Goal: Task Accomplishment & Management: Manage account settings

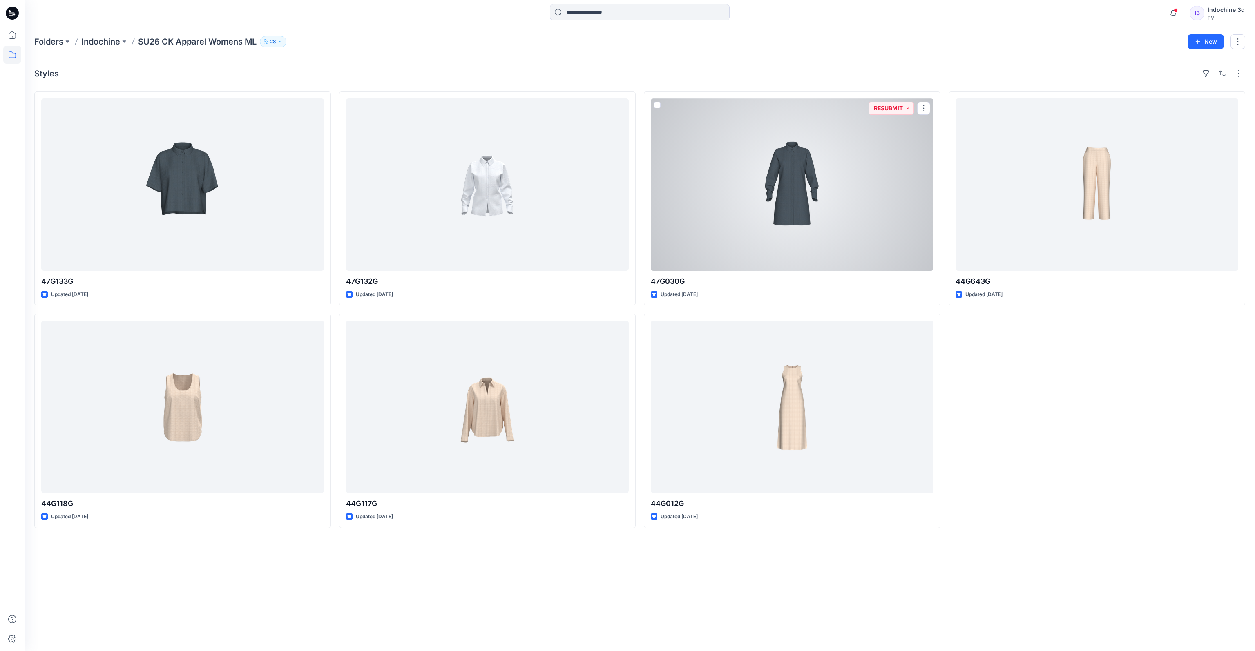
scroll to position [310, 0]
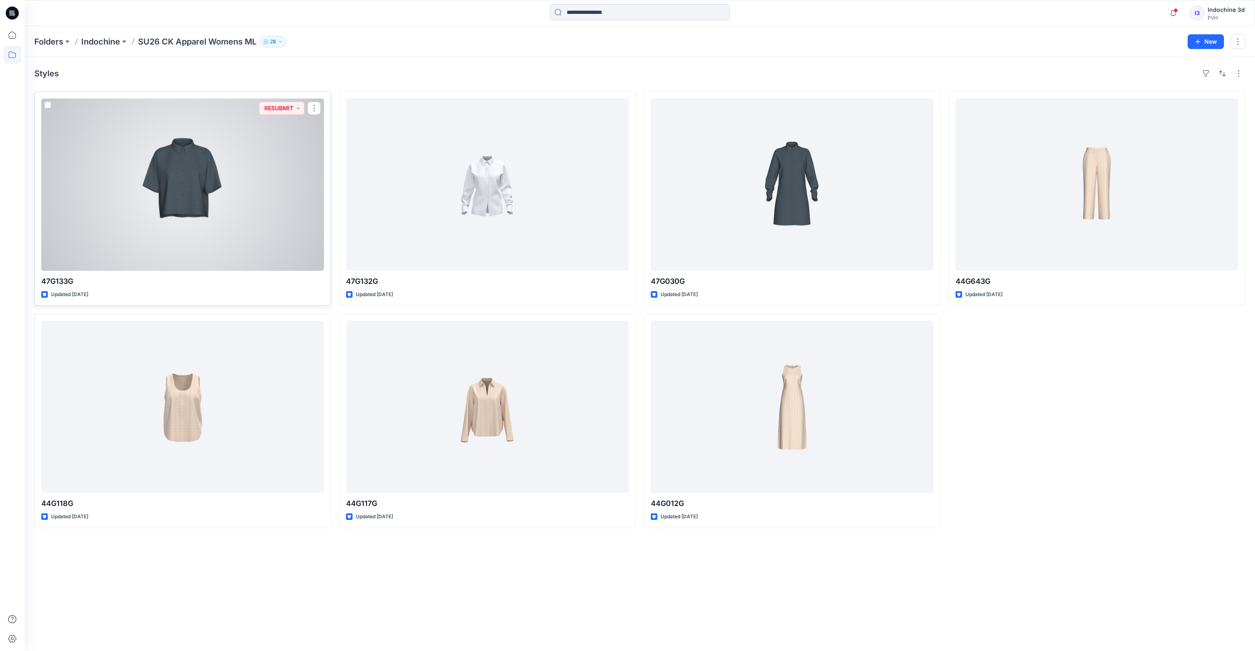
click at [228, 183] on div at bounding box center [182, 184] width 283 height 172
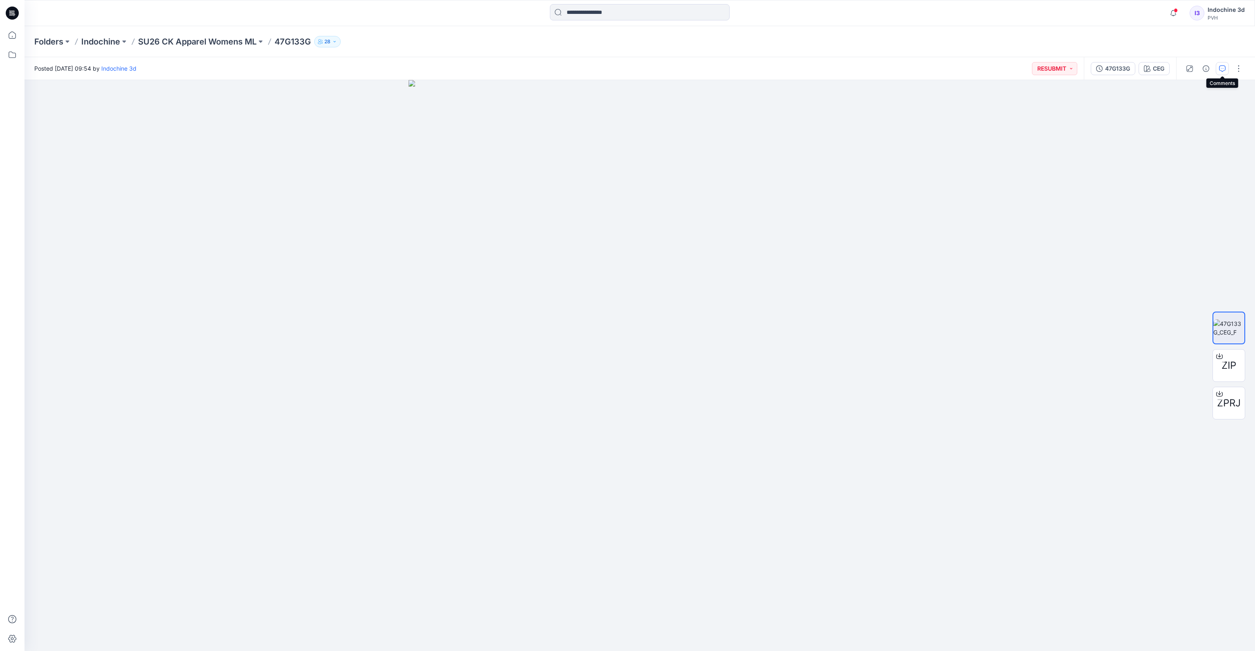
click at [1221, 71] on icon "button" at bounding box center [1222, 68] width 7 height 7
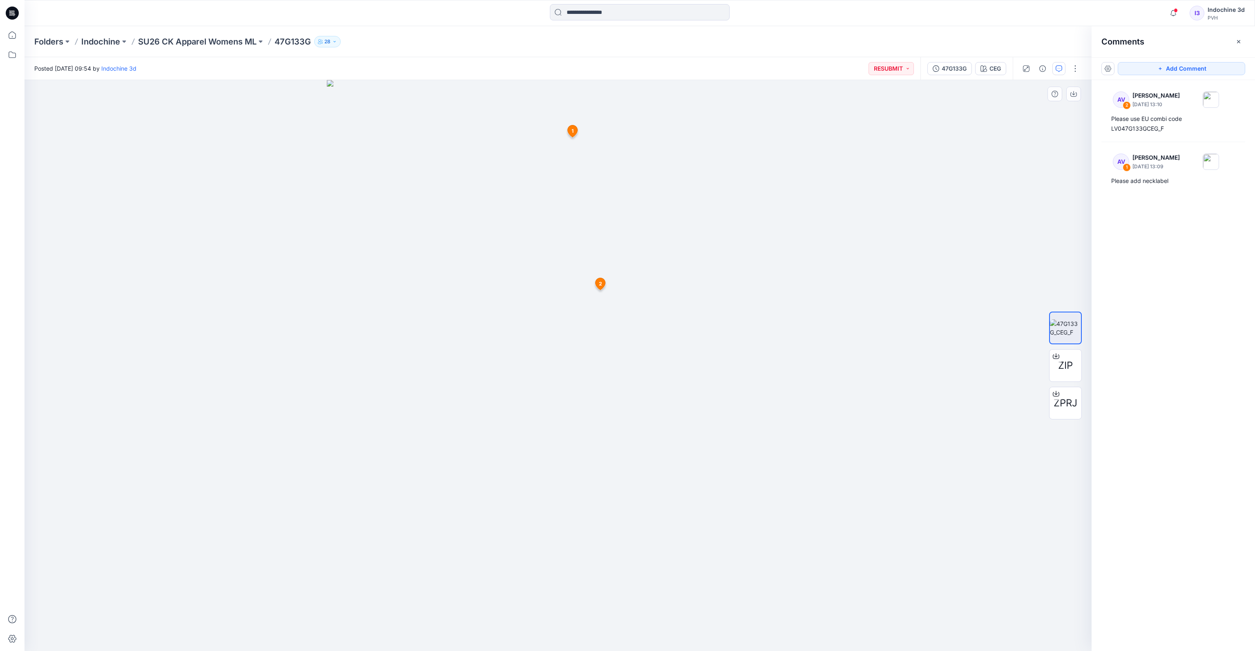
click at [573, 132] on icon at bounding box center [572, 131] width 10 height 12
click at [601, 281] on span "2" at bounding box center [600, 283] width 3 height 7
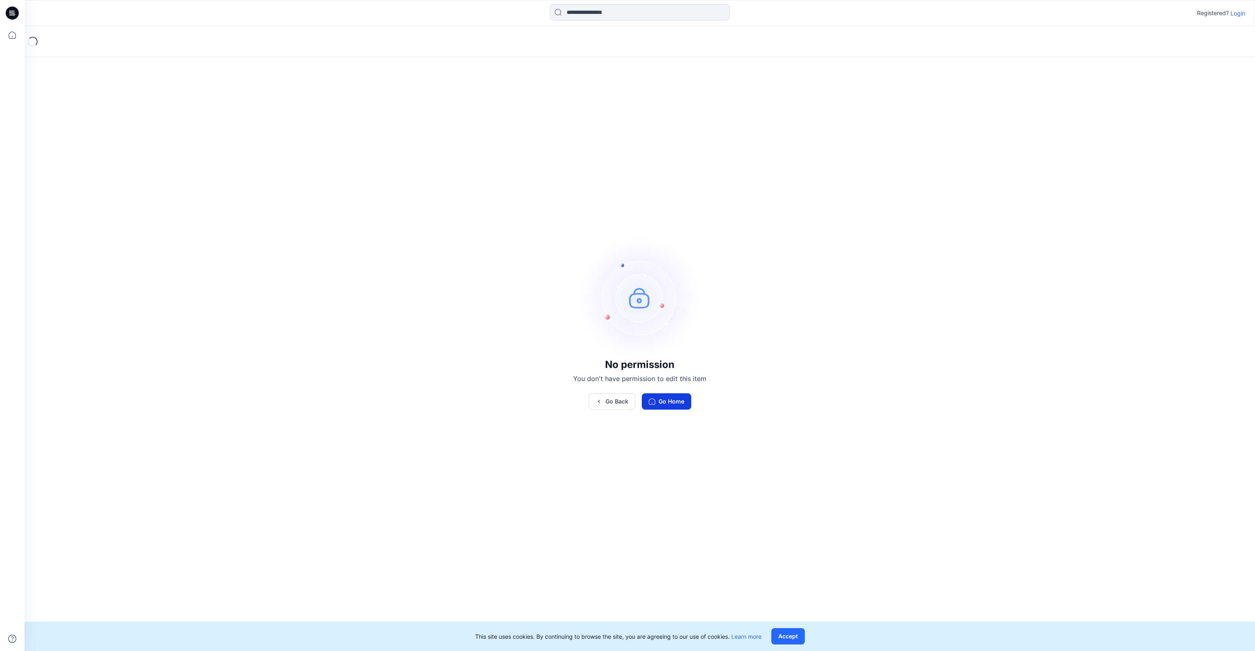
click at [656, 401] on button "Go Home" at bounding box center [666, 401] width 49 height 16
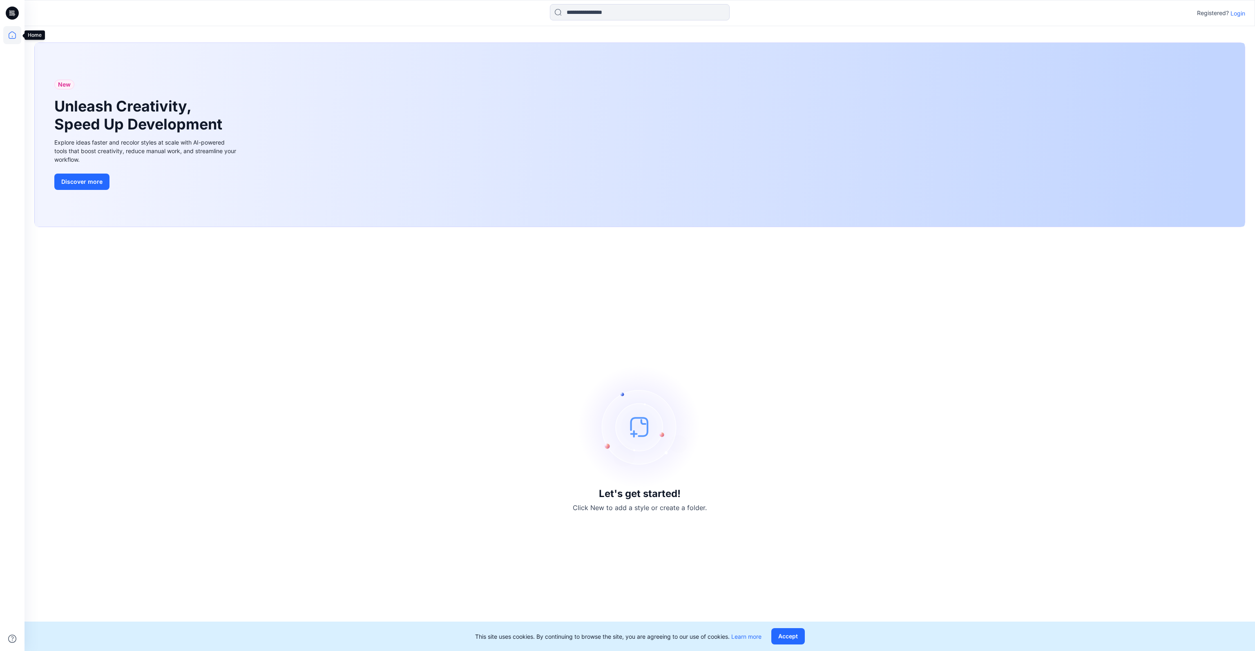
click at [11, 40] on icon at bounding box center [12, 35] width 18 height 18
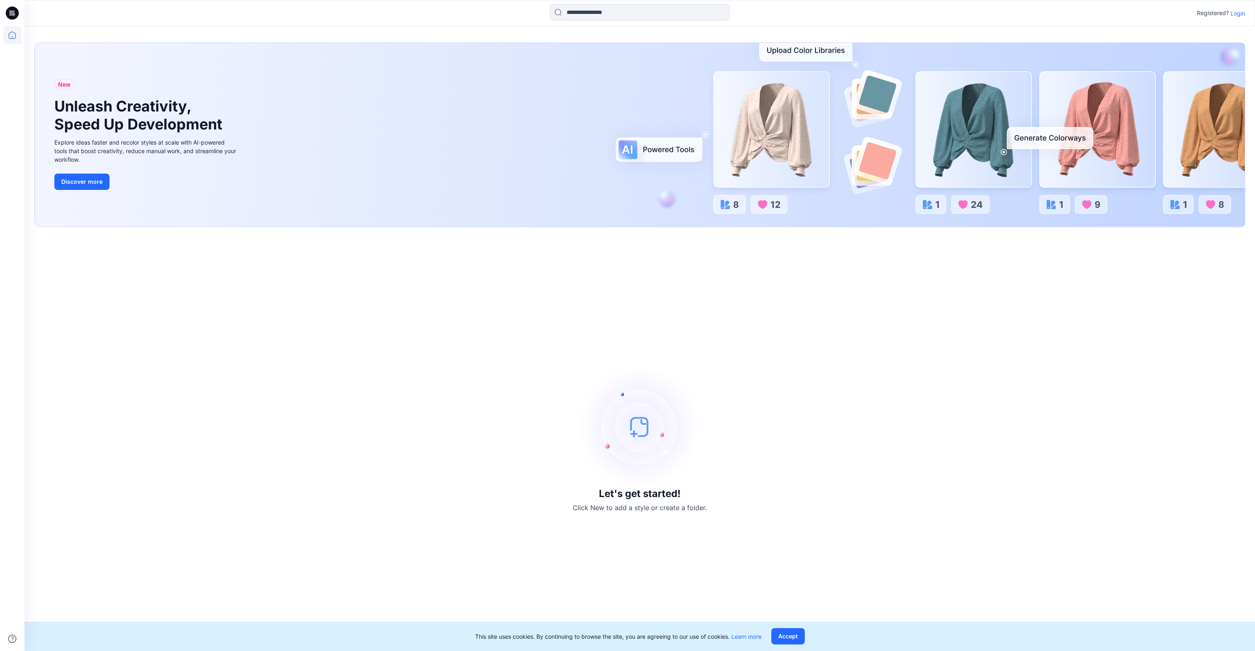
click at [8, 18] on icon at bounding box center [12, 13] width 13 height 13
click at [1240, 13] on p "Login" at bounding box center [1237, 13] width 15 height 9
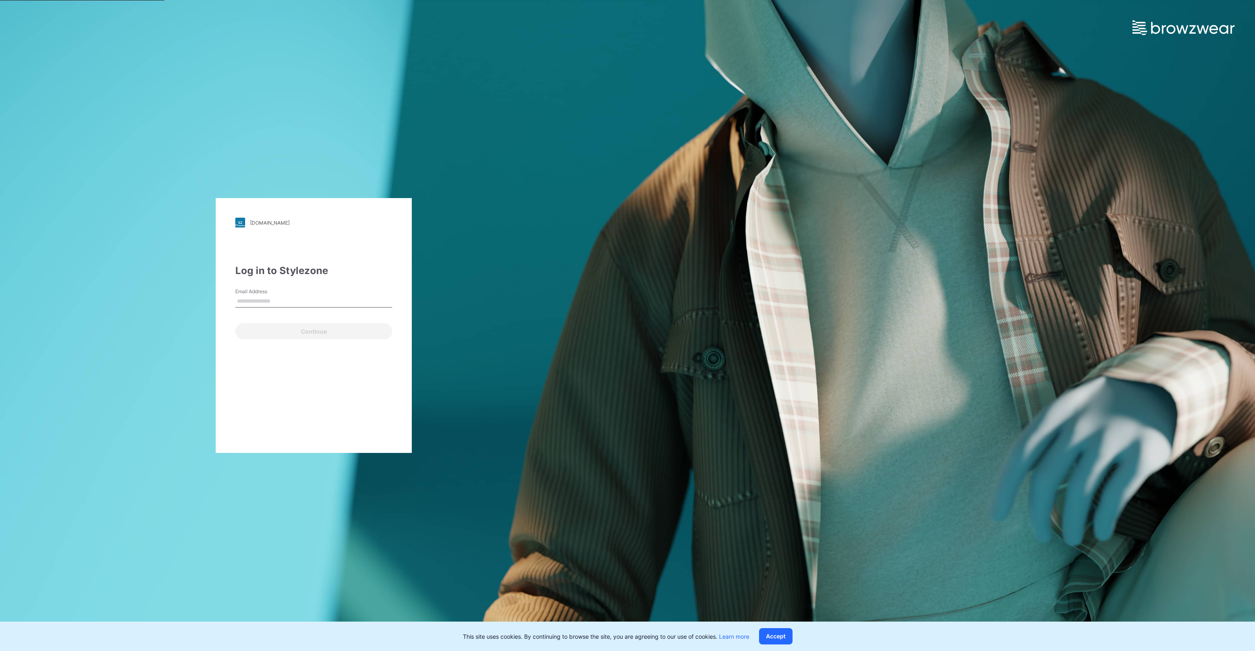
click at [277, 299] on input "Email Address" at bounding box center [313, 301] width 157 height 12
click at [263, 316] on form "Email Address Continue" at bounding box center [313, 313] width 157 height 51
click at [270, 300] on input "Email Address" at bounding box center [313, 301] width 157 height 12
click at [310, 0] on div "pvh.stylezone.com Loading... Log in to Stylezone Email Address Email is require…" at bounding box center [313, 325] width 627 height 651
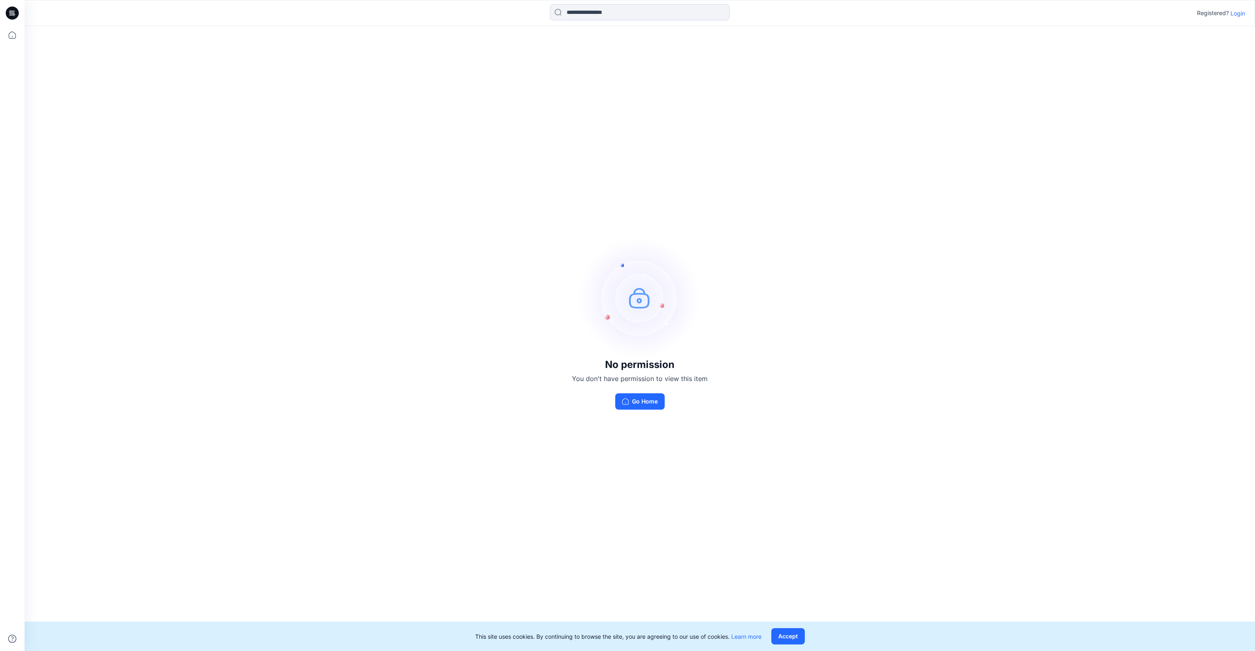
click at [1237, 15] on p "Login" at bounding box center [1237, 13] width 15 height 9
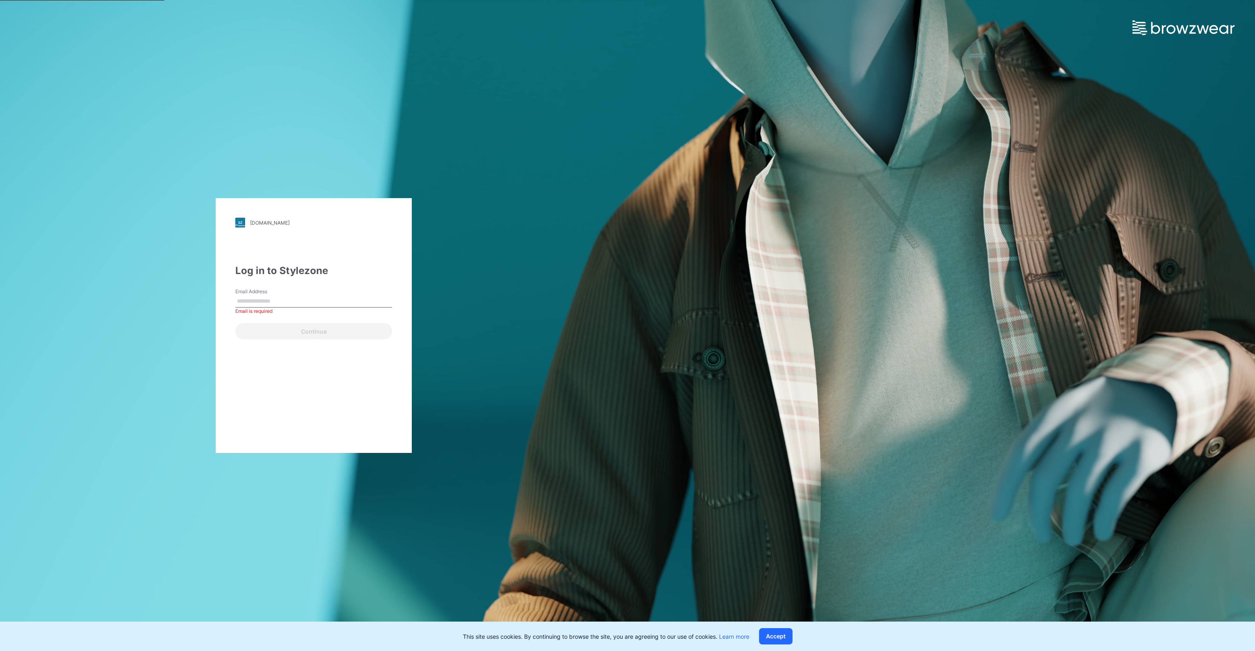
click at [300, 302] on input "Email Address" at bounding box center [313, 301] width 157 height 12
paste input "**********"
type input "**********"
click at [312, 336] on button "Continue" at bounding box center [313, 331] width 157 height 16
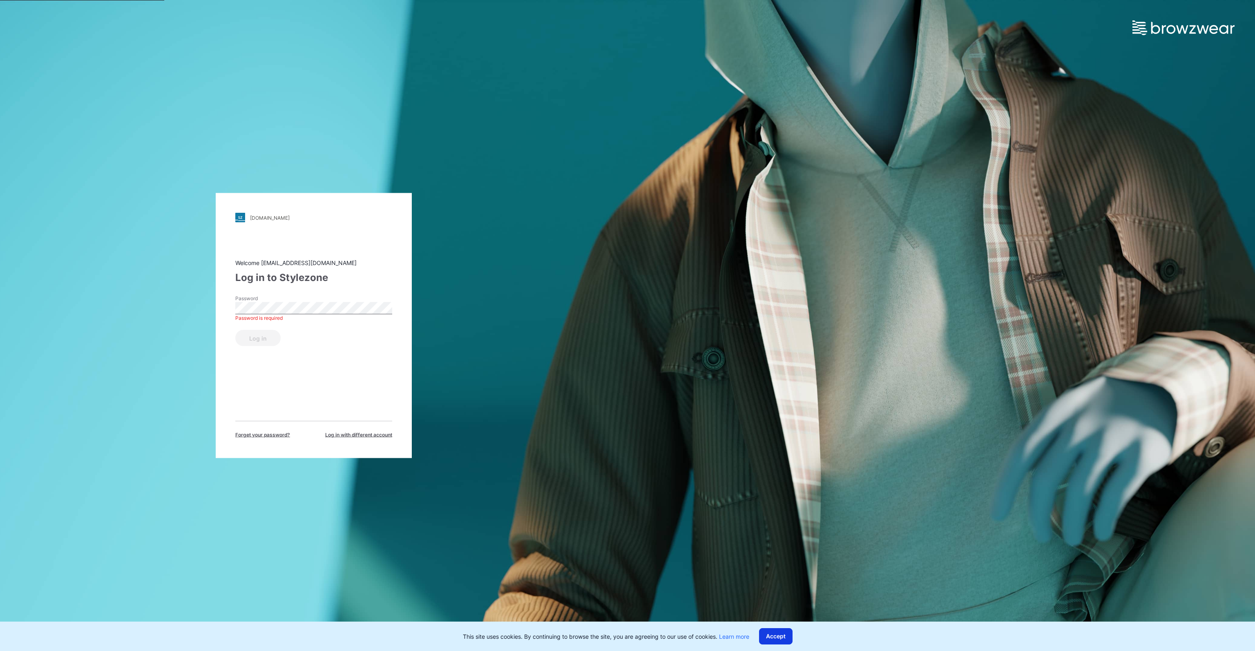
click at [774, 642] on button "Accept" at bounding box center [775, 636] width 33 height 16
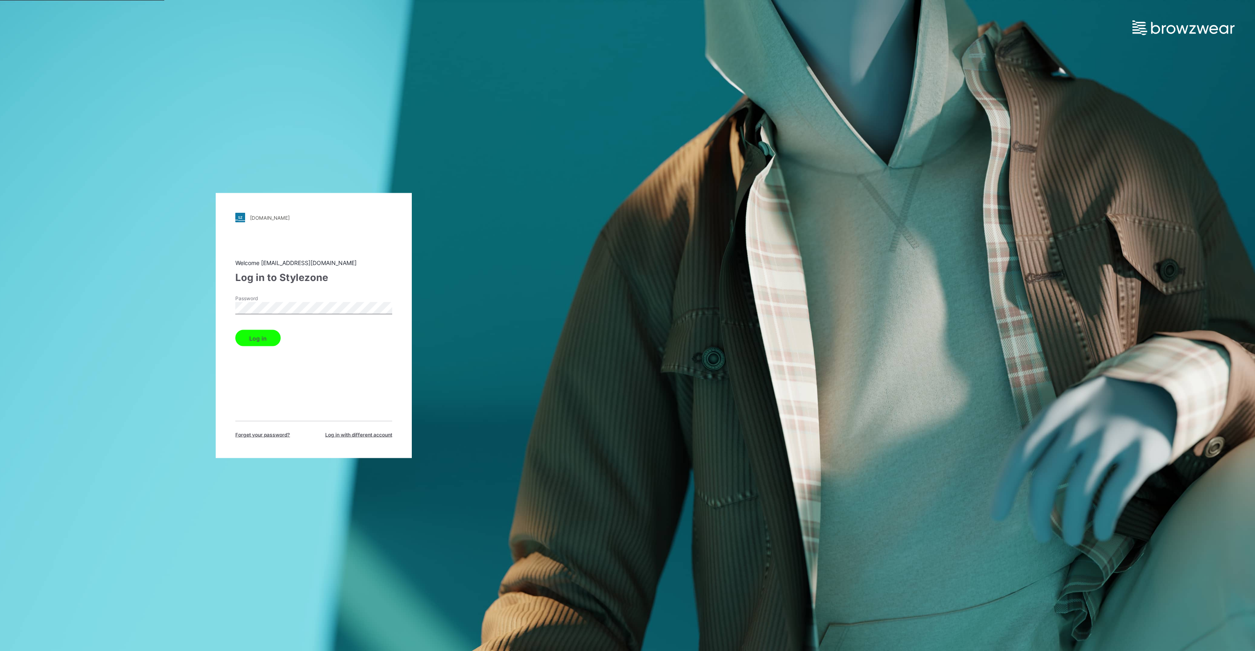
click at [257, 341] on button "Log in" at bounding box center [257, 338] width 45 height 16
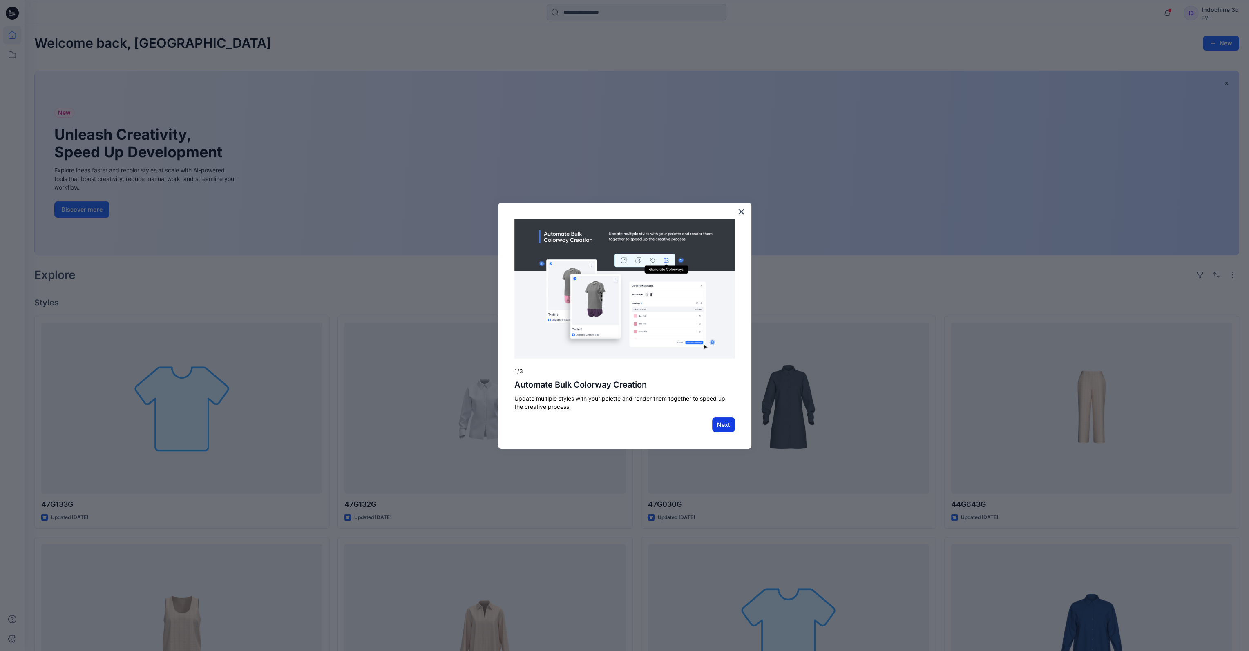
click at [727, 427] on button "Next" at bounding box center [723, 424] width 23 height 15
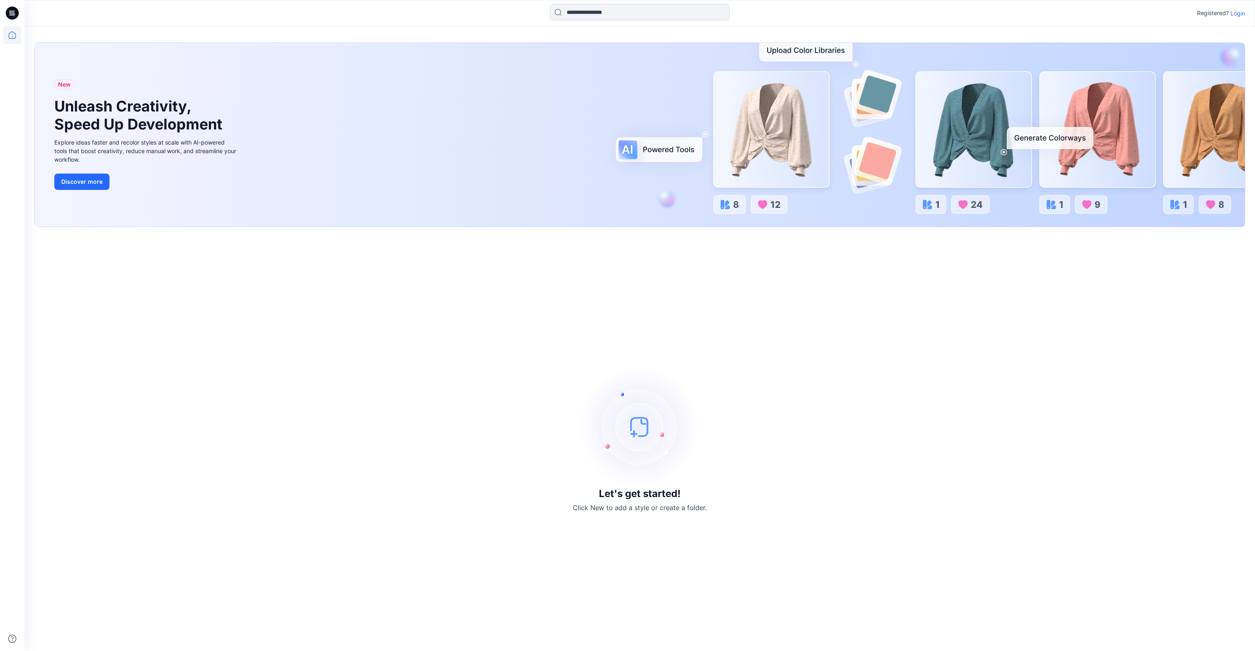
click at [461, 25] on div "Registered? Login" at bounding box center [640, 13] width 1230 height 26
click at [1240, 13] on p "Login" at bounding box center [1237, 13] width 15 height 9
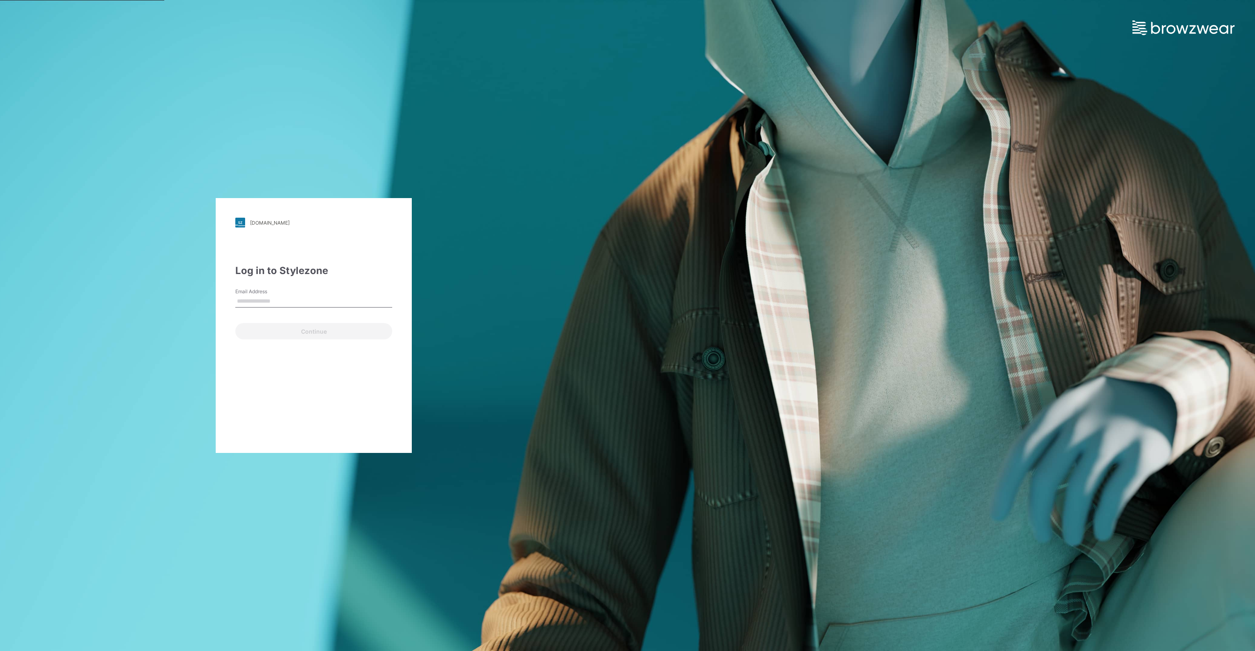
click at [297, 298] on input "Email Address" at bounding box center [313, 301] width 157 height 12
click at [273, 301] on input "Email Address" at bounding box center [313, 301] width 157 height 12
paste input "**********"
type input "**********"
click at [323, 331] on button "Continue" at bounding box center [313, 331] width 157 height 16
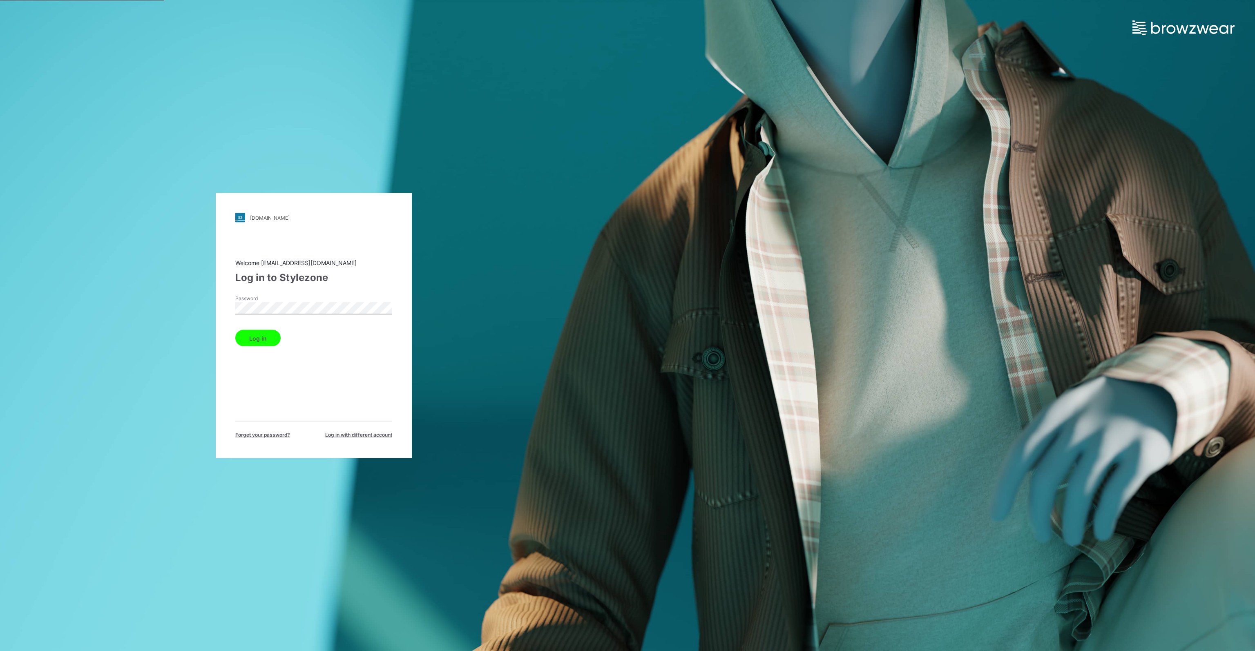
click at [347, 283] on div "Log in to Stylezone" at bounding box center [313, 277] width 157 height 15
click at [258, 337] on button "Log in" at bounding box center [257, 338] width 45 height 16
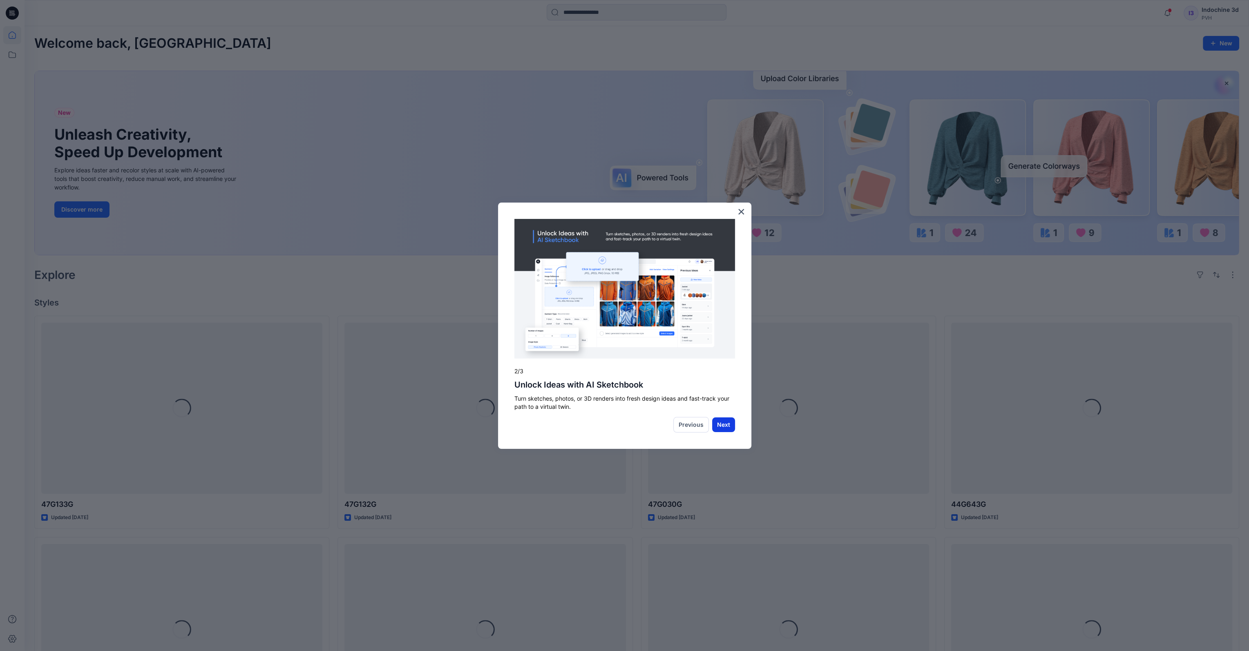
click at [722, 427] on button "Next" at bounding box center [723, 424] width 23 height 15
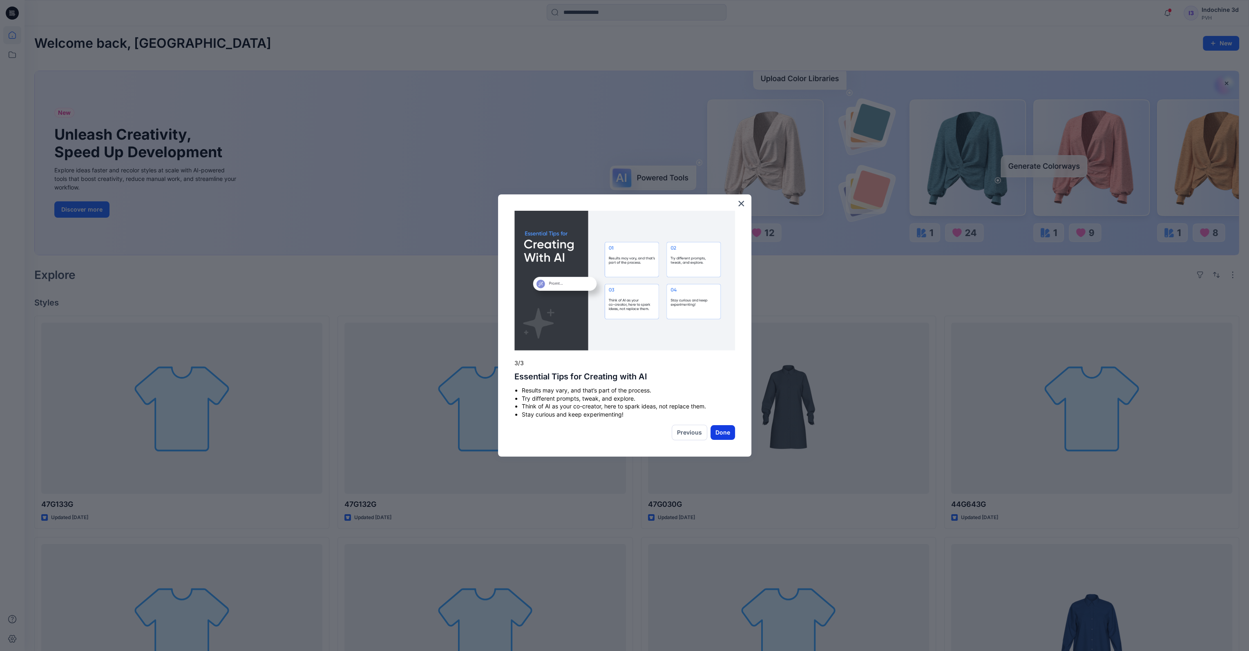
click at [724, 433] on button "Done" at bounding box center [722, 432] width 25 height 15
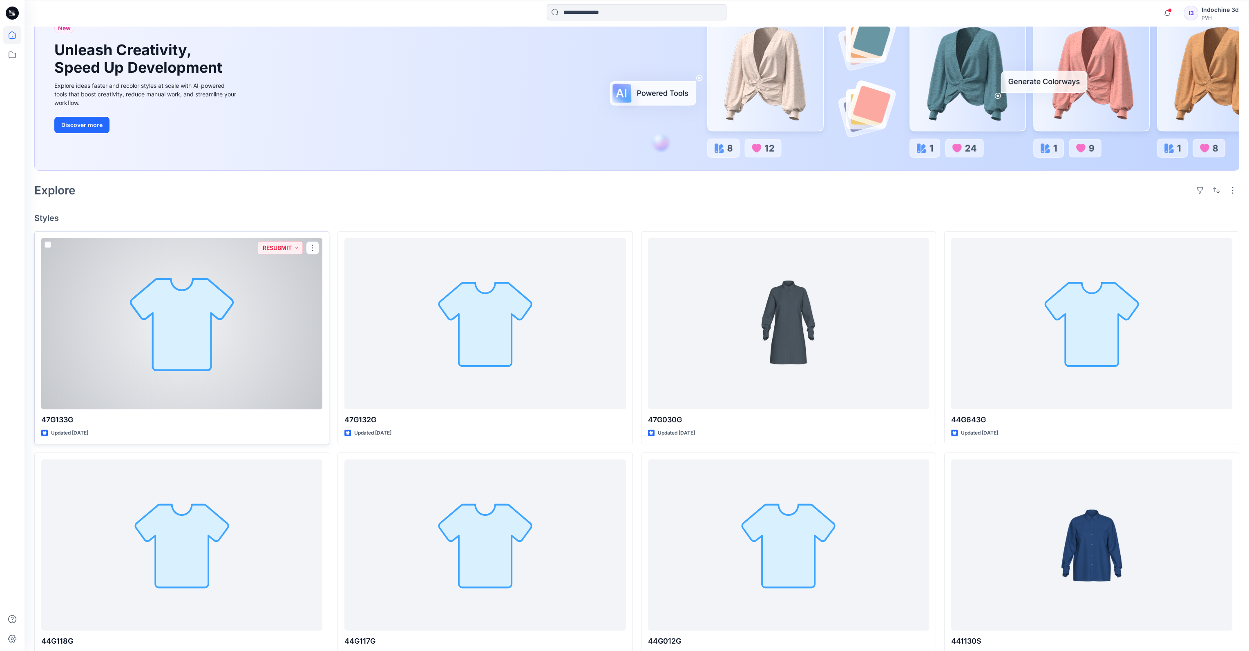
scroll to position [190, 0]
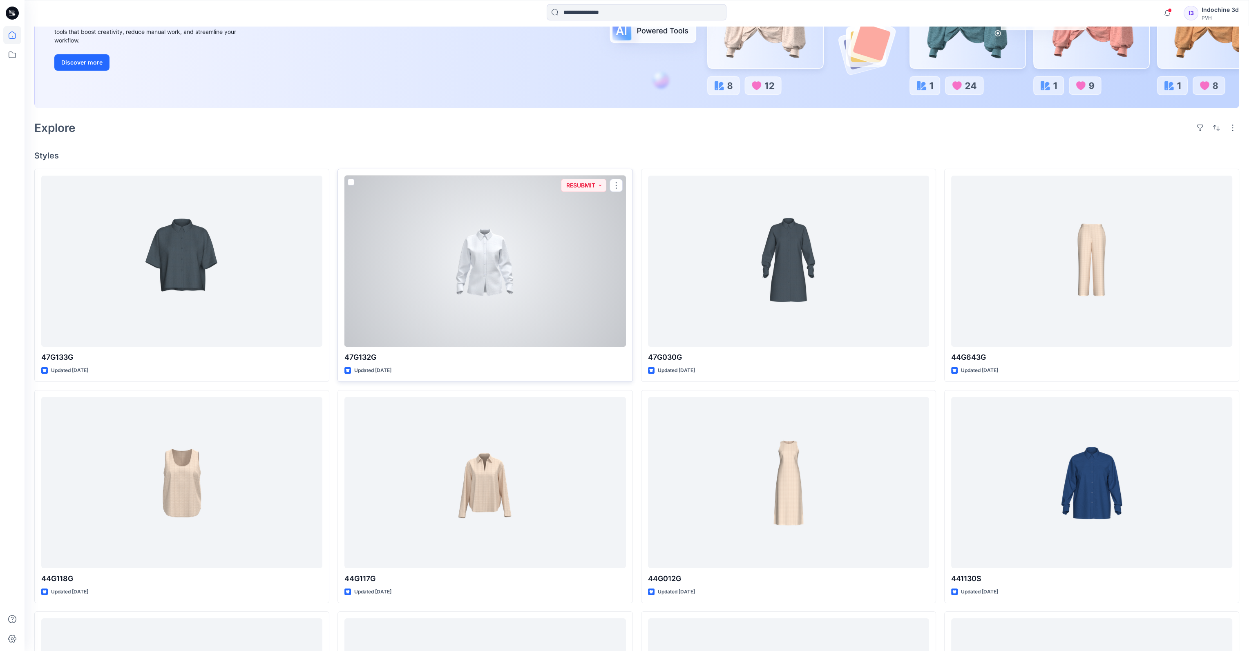
scroll to position [190, 0]
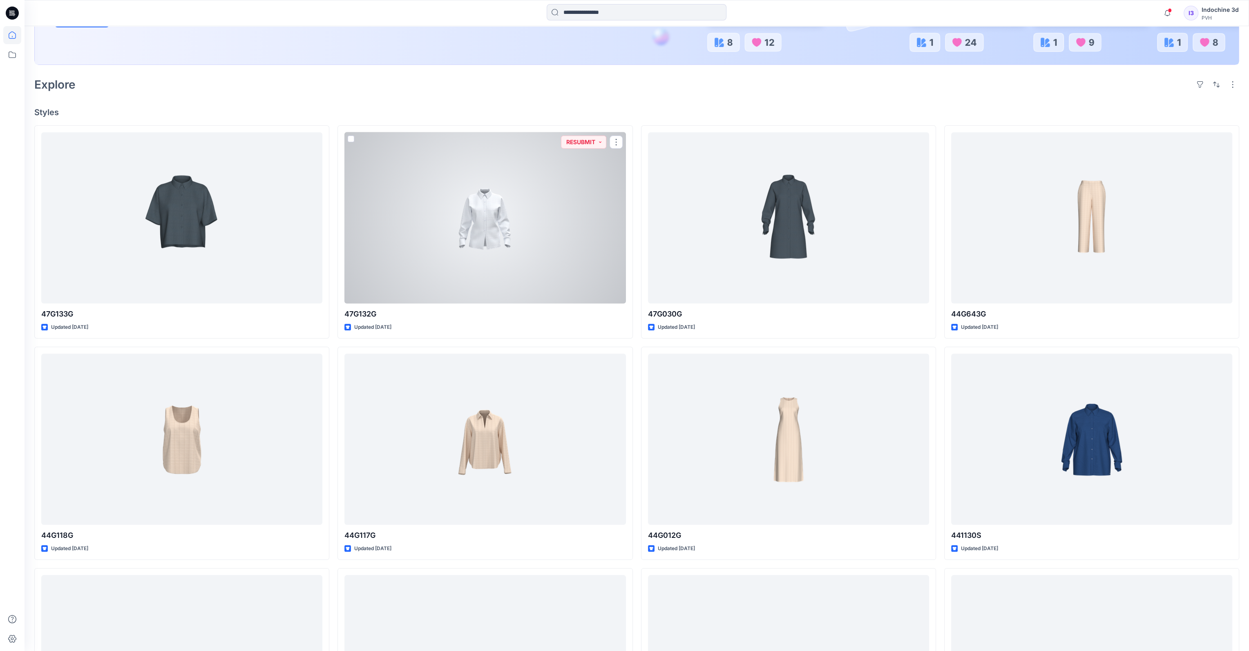
click at [465, 236] on div at bounding box center [484, 218] width 281 height 172
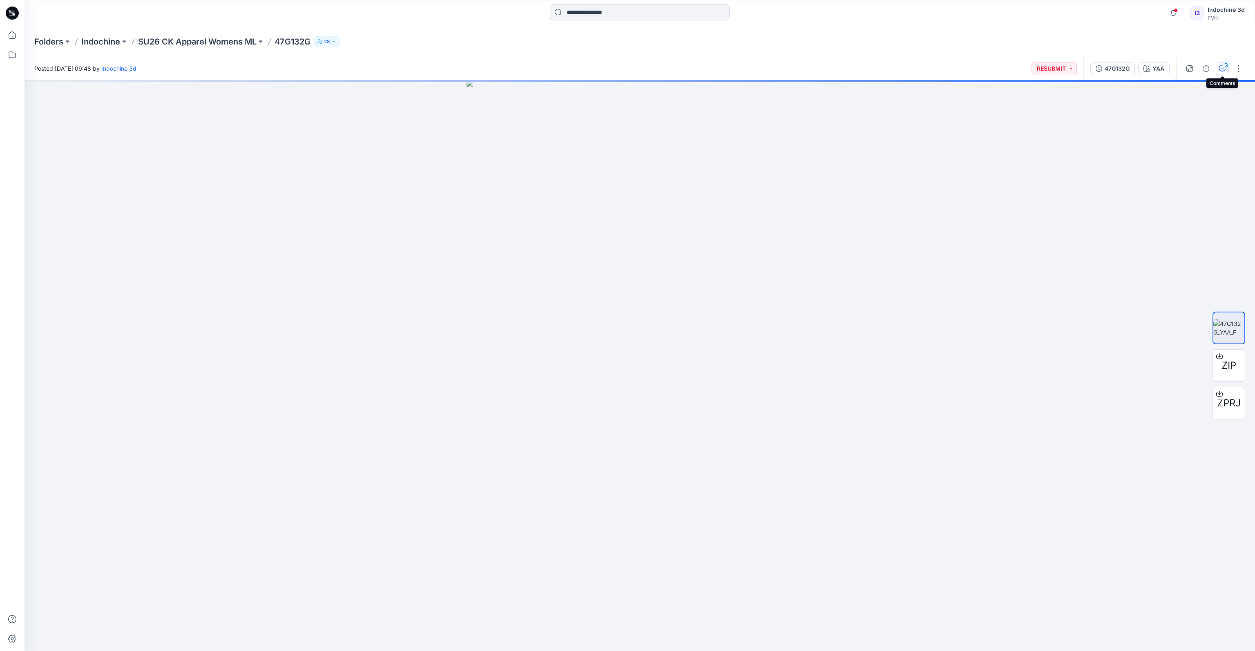
click at [1222, 69] on icon "button" at bounding box center [1222, 68] width 7 height 7
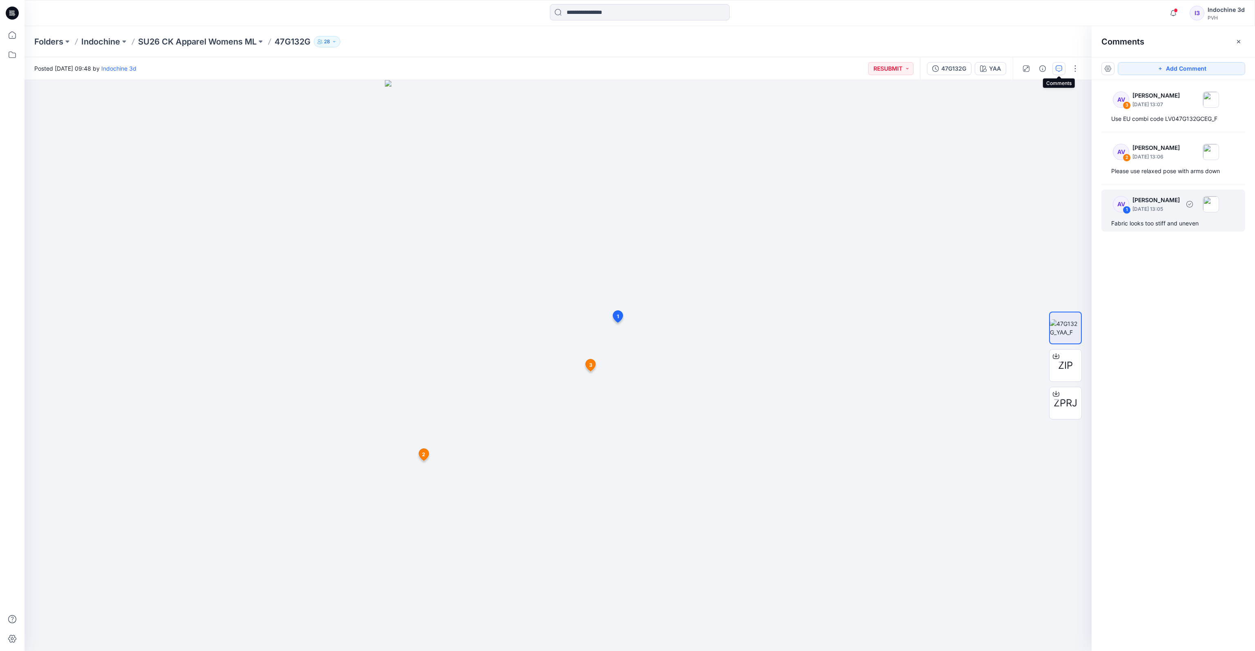
click at [1161, 109] on p "August 08, 2025 13:05" at bounding box center [1155, 104] width 47 height 8
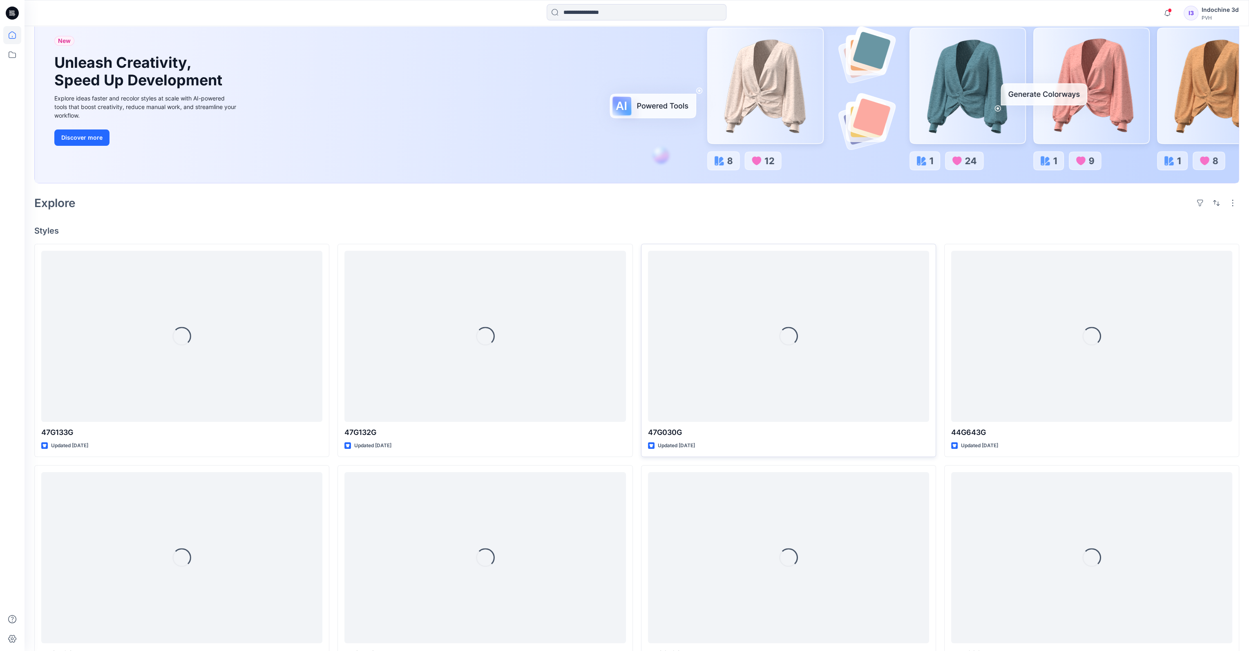
scroll to position [95, 0]
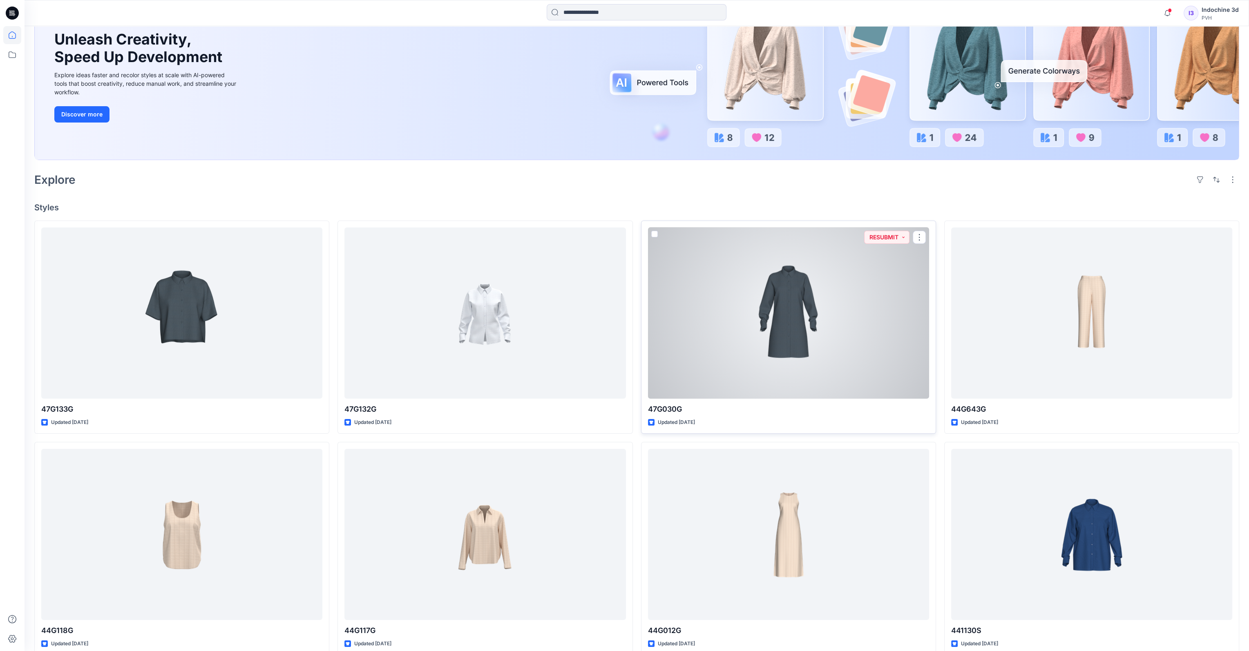
click at [829, 303] on div at bounding box center [788, 314] width 281 height 172
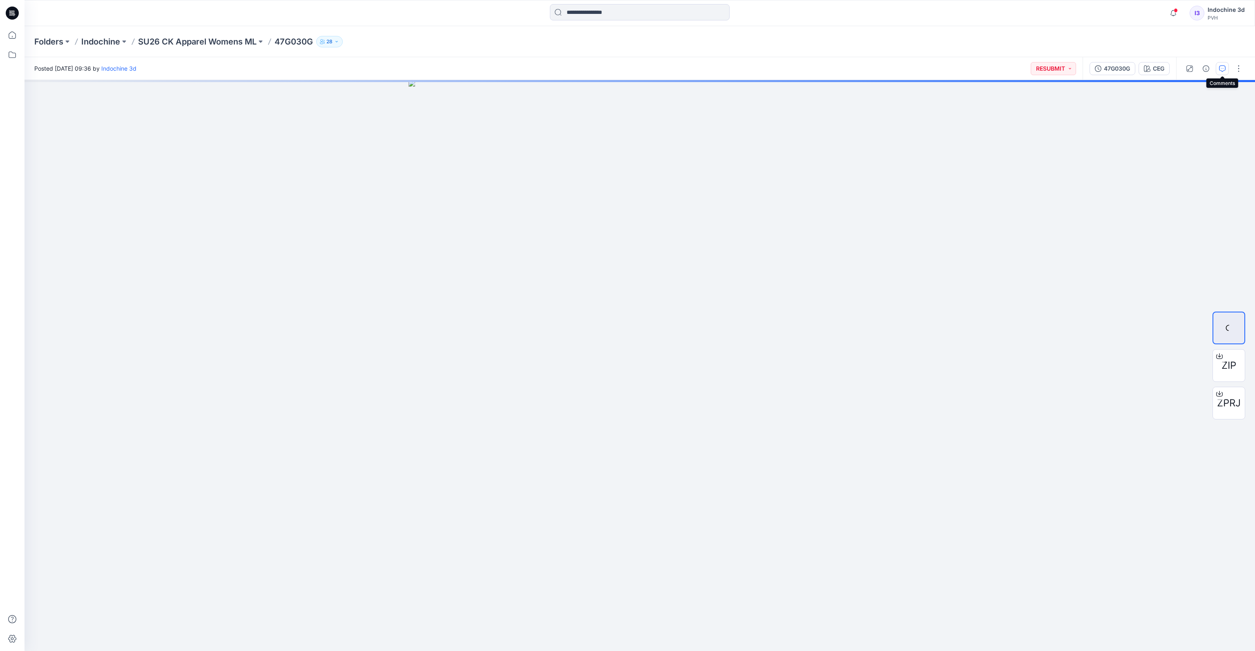
click at [1221, 70] on icon "button" at bounding box center [1222, 68] width 7 height 7
